Goal: Information Seeking & Learning: Learn about a topic

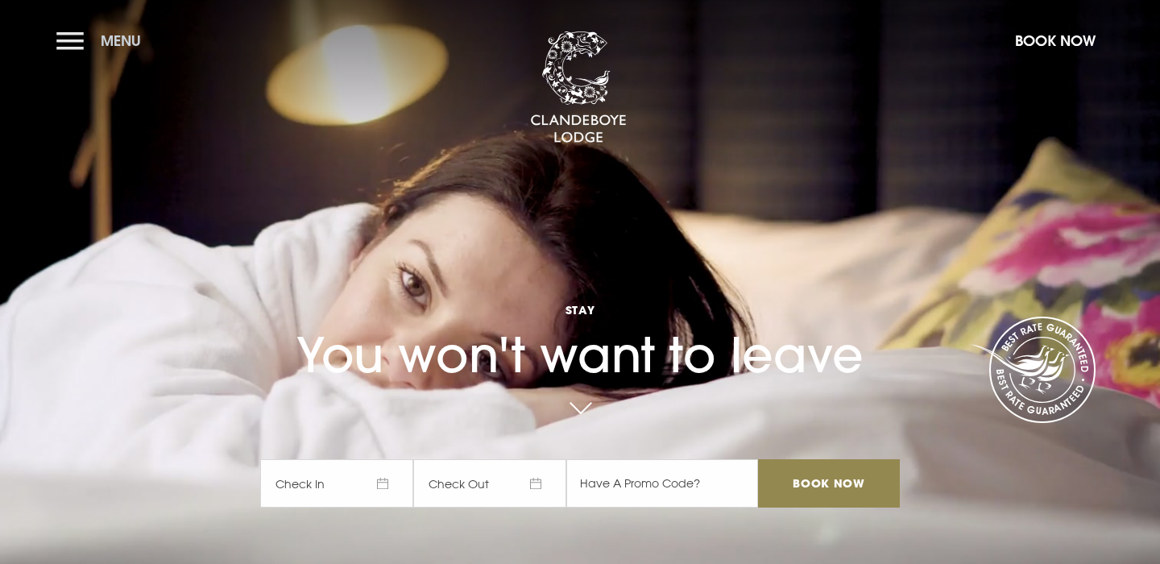
click at [124, 43] on span "Menu" at bounding box center [121, 40] width 40 height 19
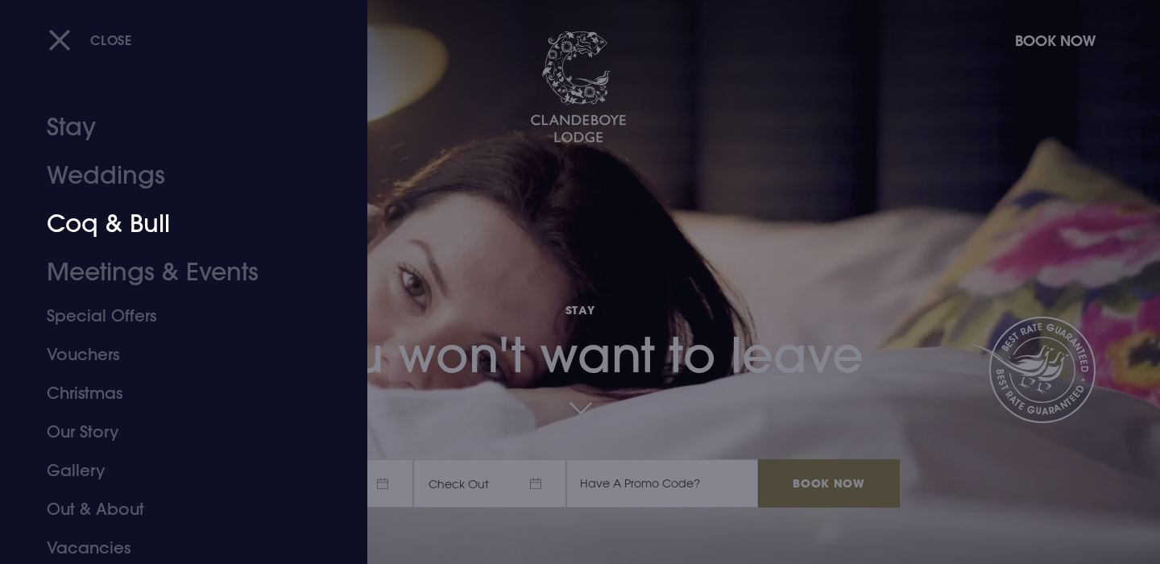
click at [159, 215] on link "Coq & Bull" at bounding box center [174, 224] width 255 height 48
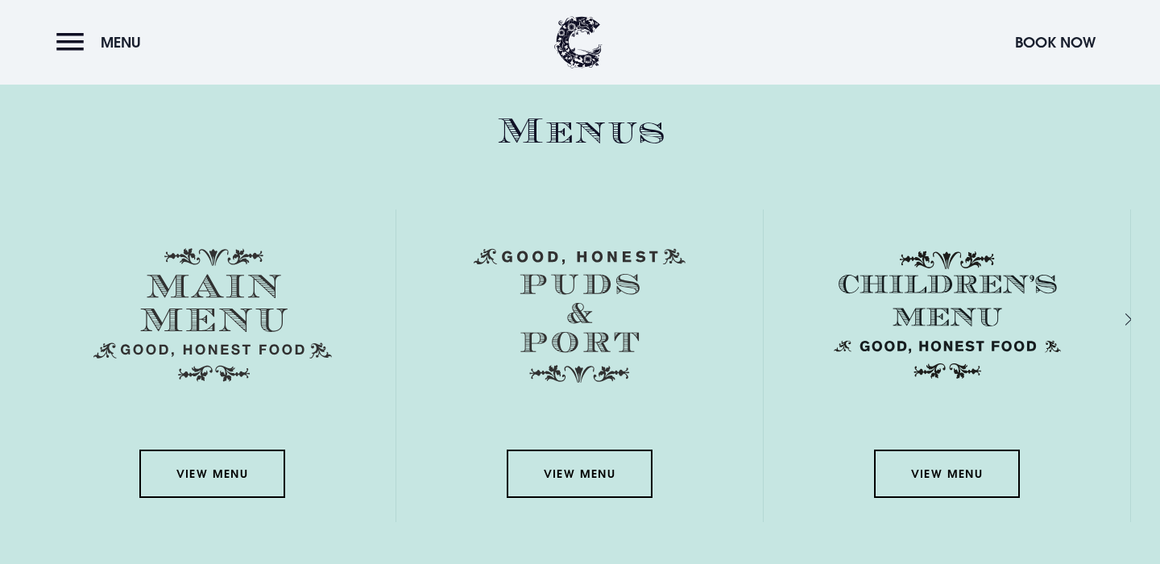
scroll to position [2270, 0]
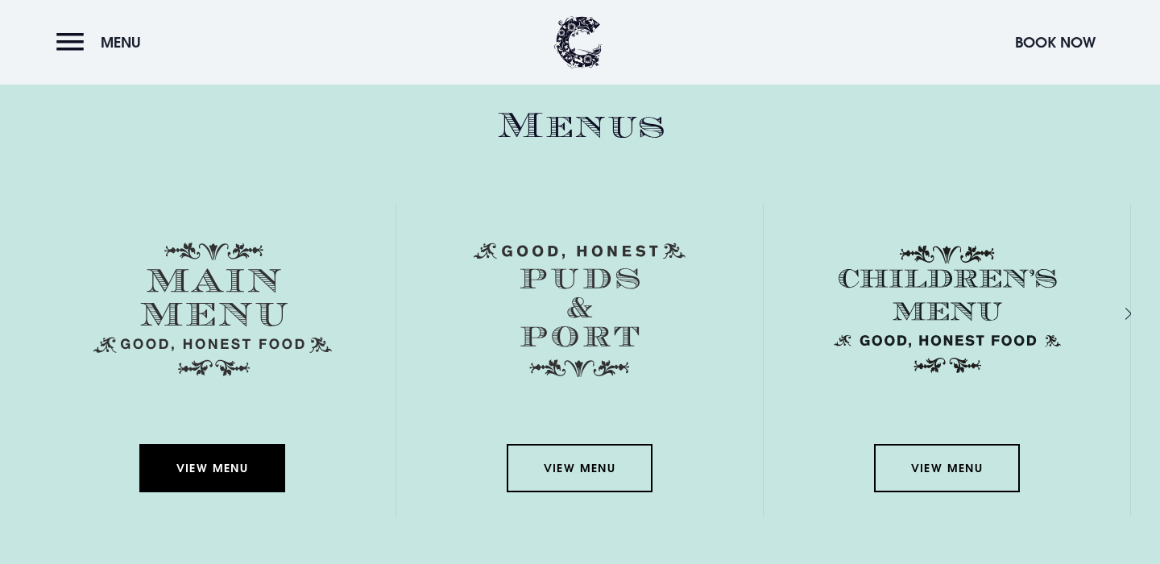
click at [227, 478] on link "View Menu" at bounding box center [211, 468] width 145 height 48
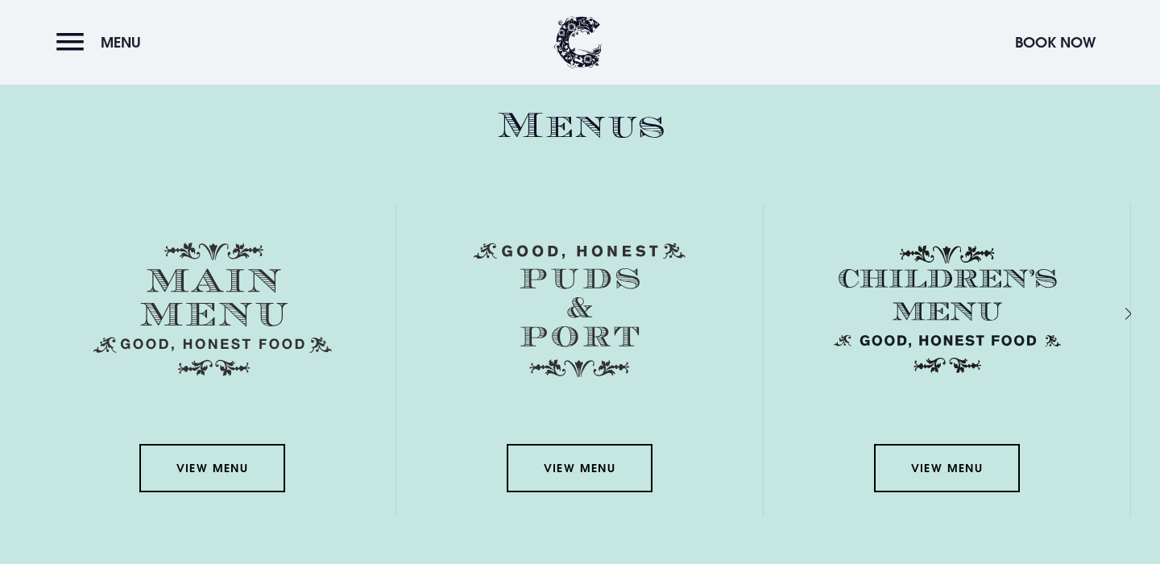
click at [605, 284] on img at bounding box center [580, 309] width 212 height 135
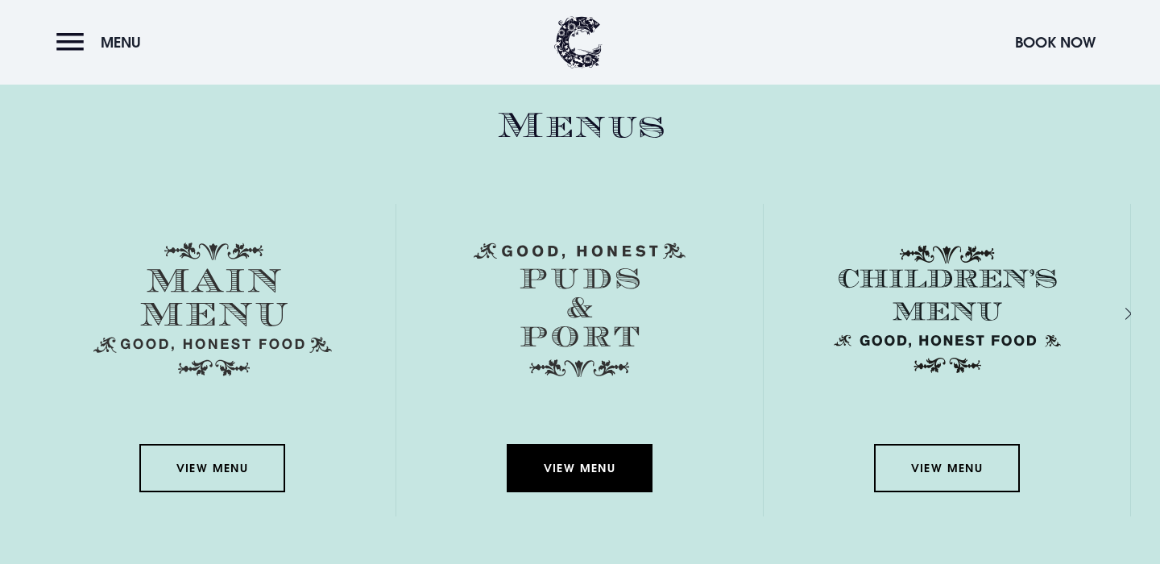
click at [606, 464] on link "View Menu" at bounding box center [579, 468] width 145 height 48
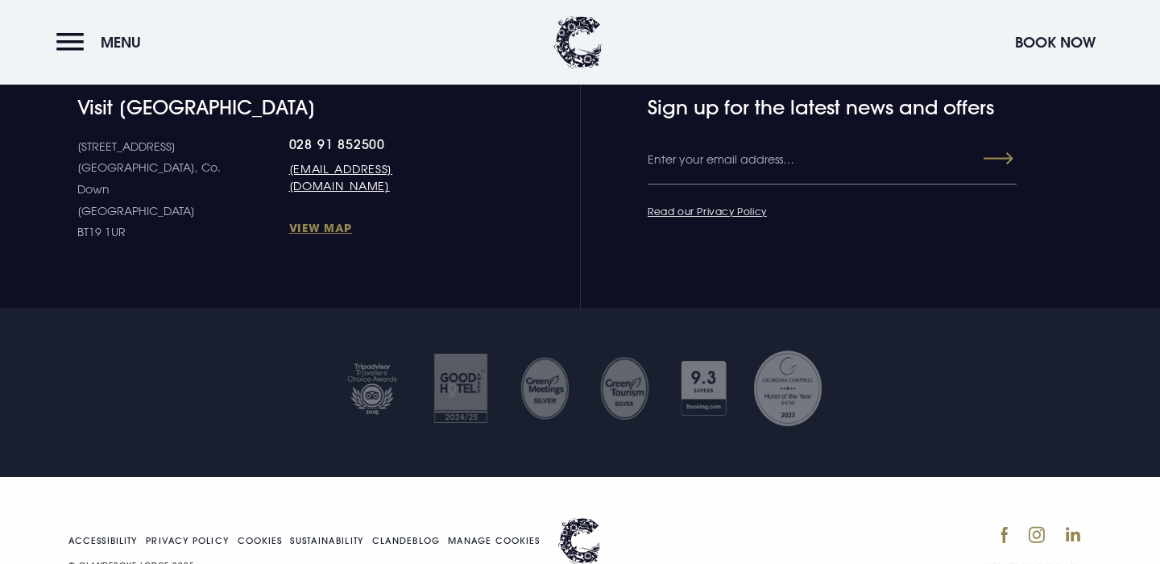
scroll to position [5285, 0]
